Goal: Information Seeking & Learning: Learn about a topic

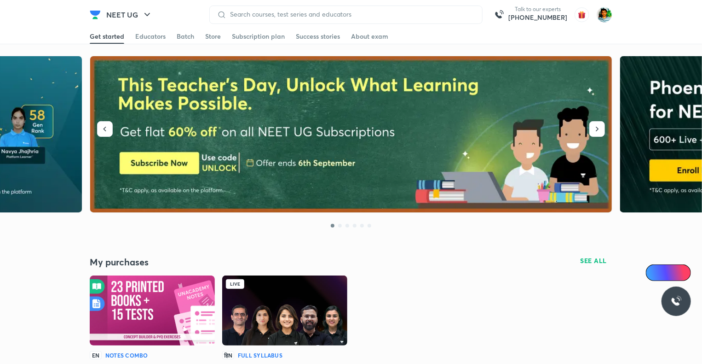
click at [291, 301] on img at bounding box center [284, 310] width 125 height 70
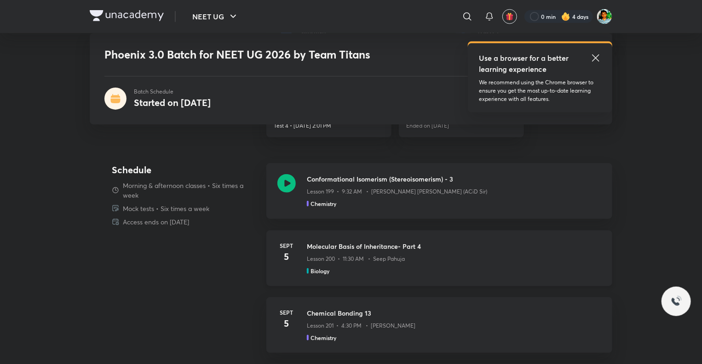
scroll to position [331, 0]
click at [290, 186] on icon at bounding box center [287, 184] width 18 height 18
